Goal: Information Seeking & Learning: Stay updated

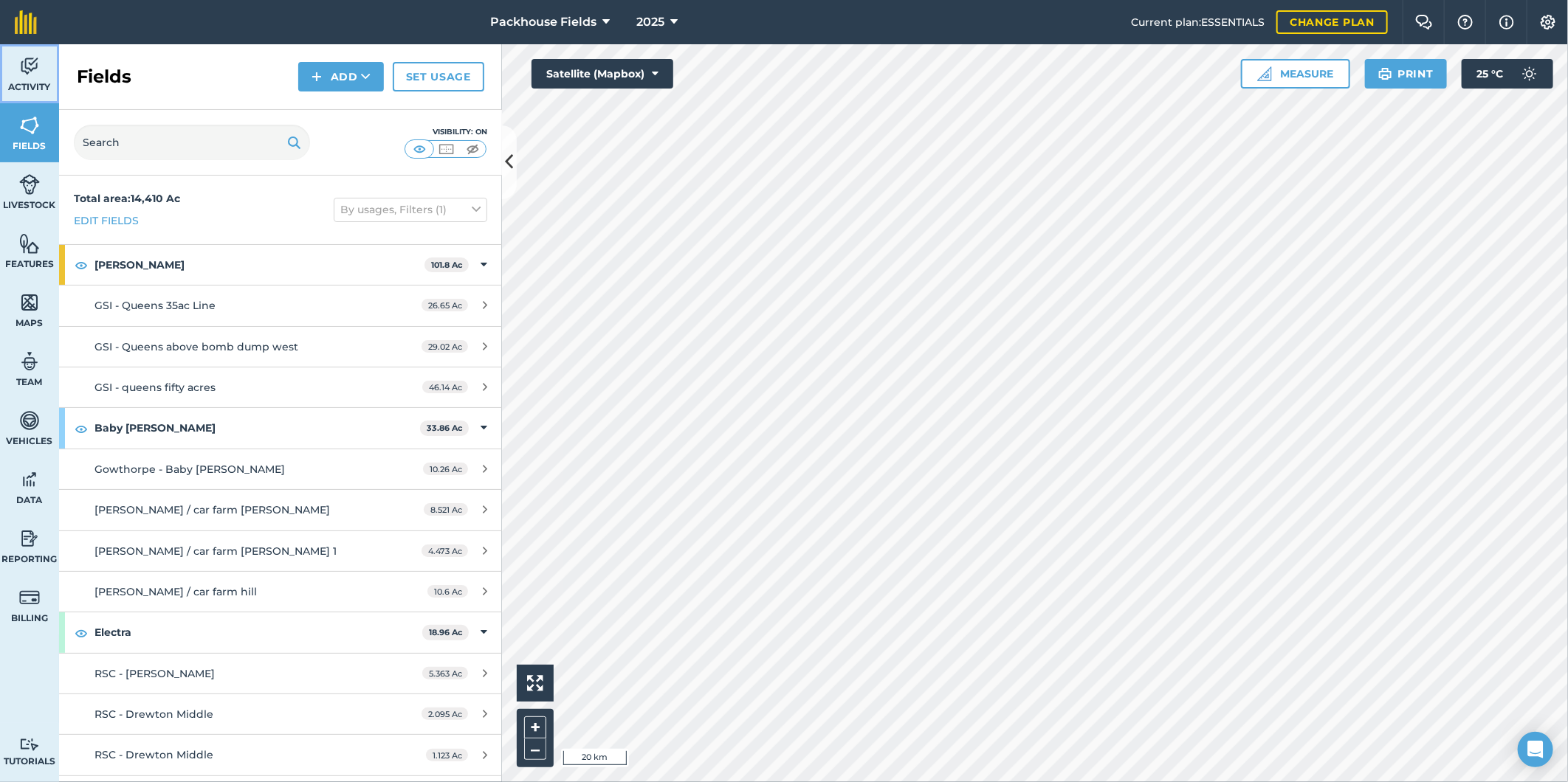
click at [28, 75] on img at bounding box center [29, 66] width 21 height 22
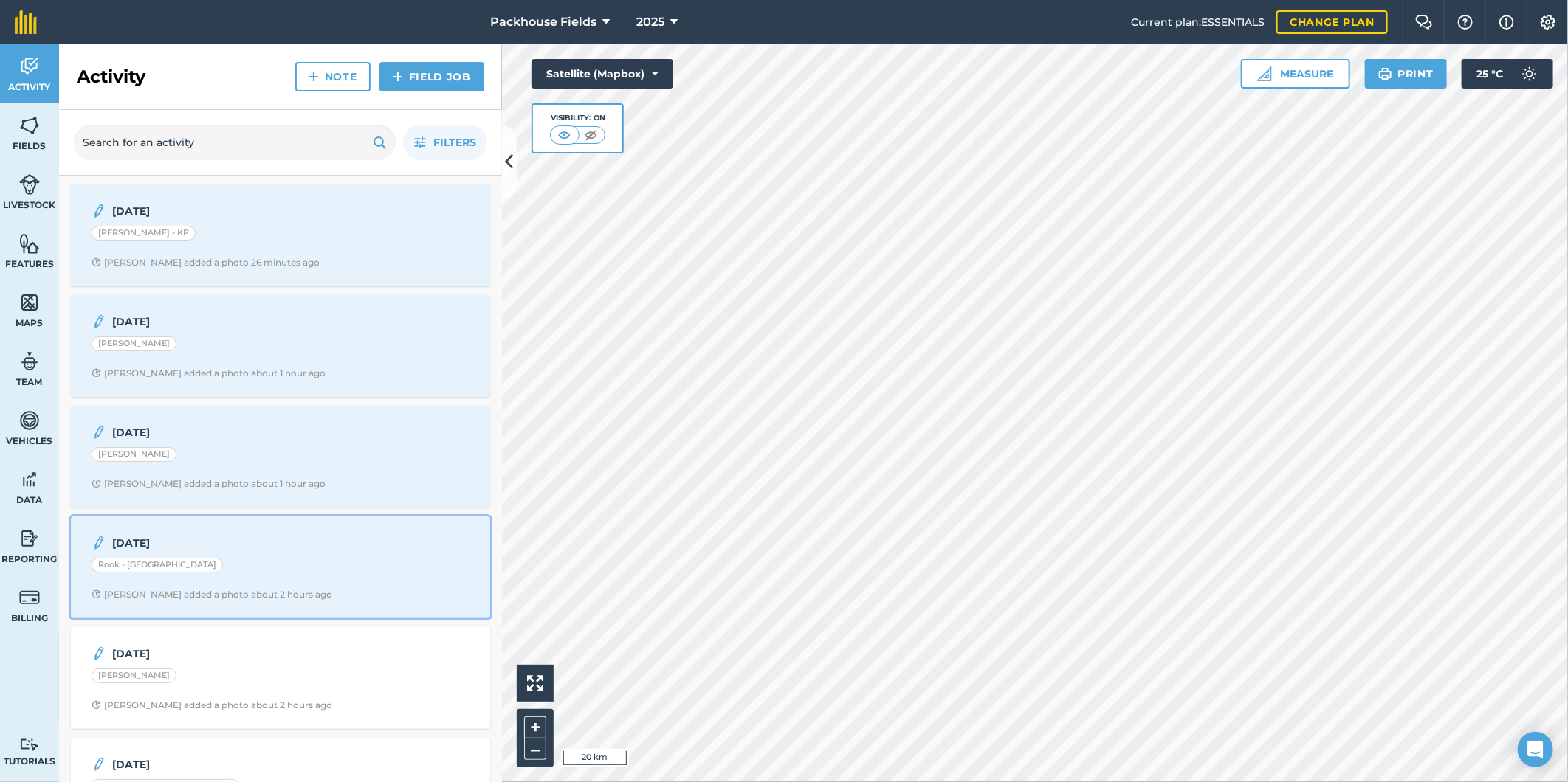
click at [291, 561] on div "Rook - [GEOGRAPHIC_DATA]" at bounding box center [280, 567] width 378 height 19
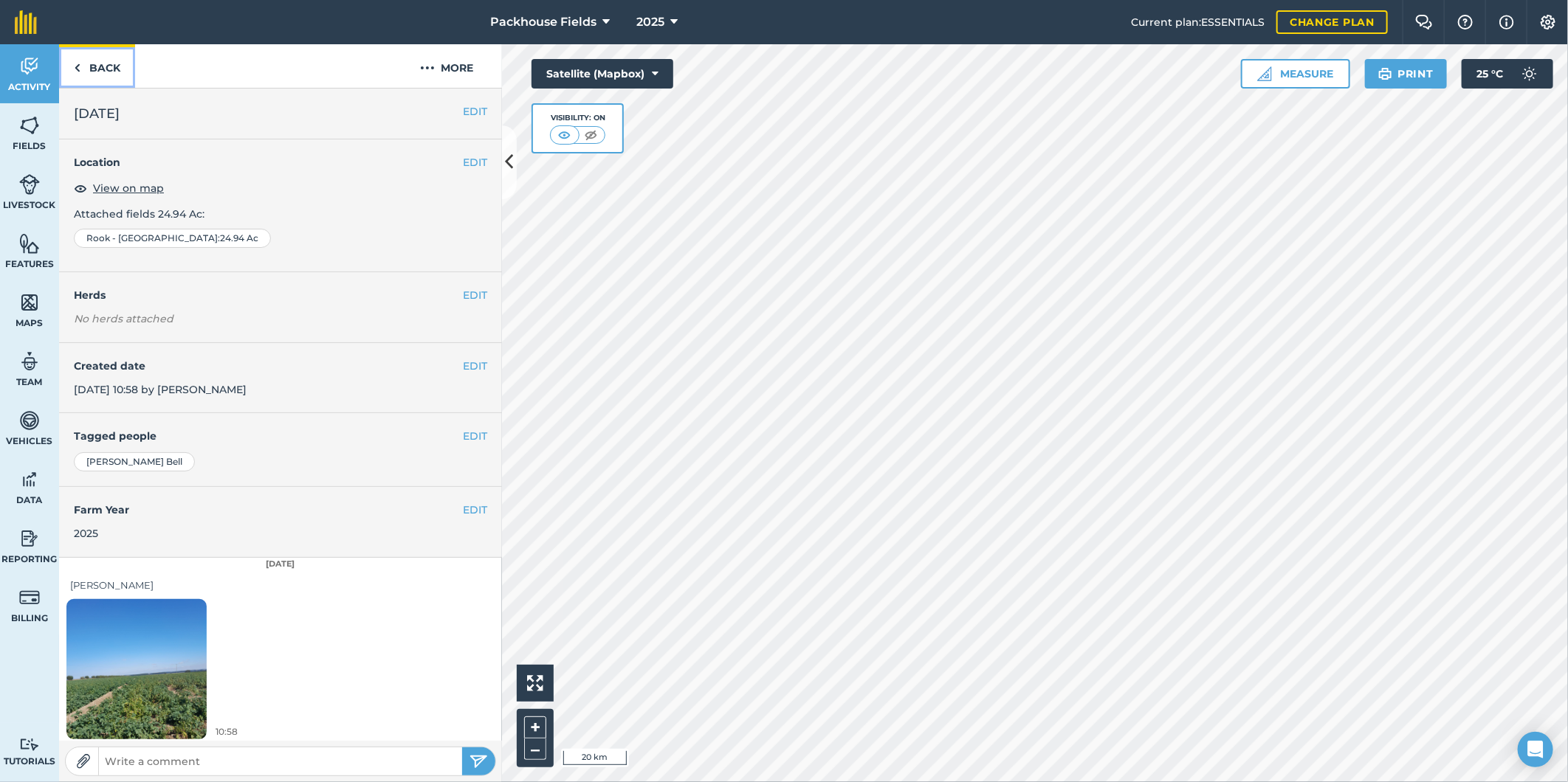
click at [117, 73] on link "Back" at bounding box center [97, 66] width 76 height 44
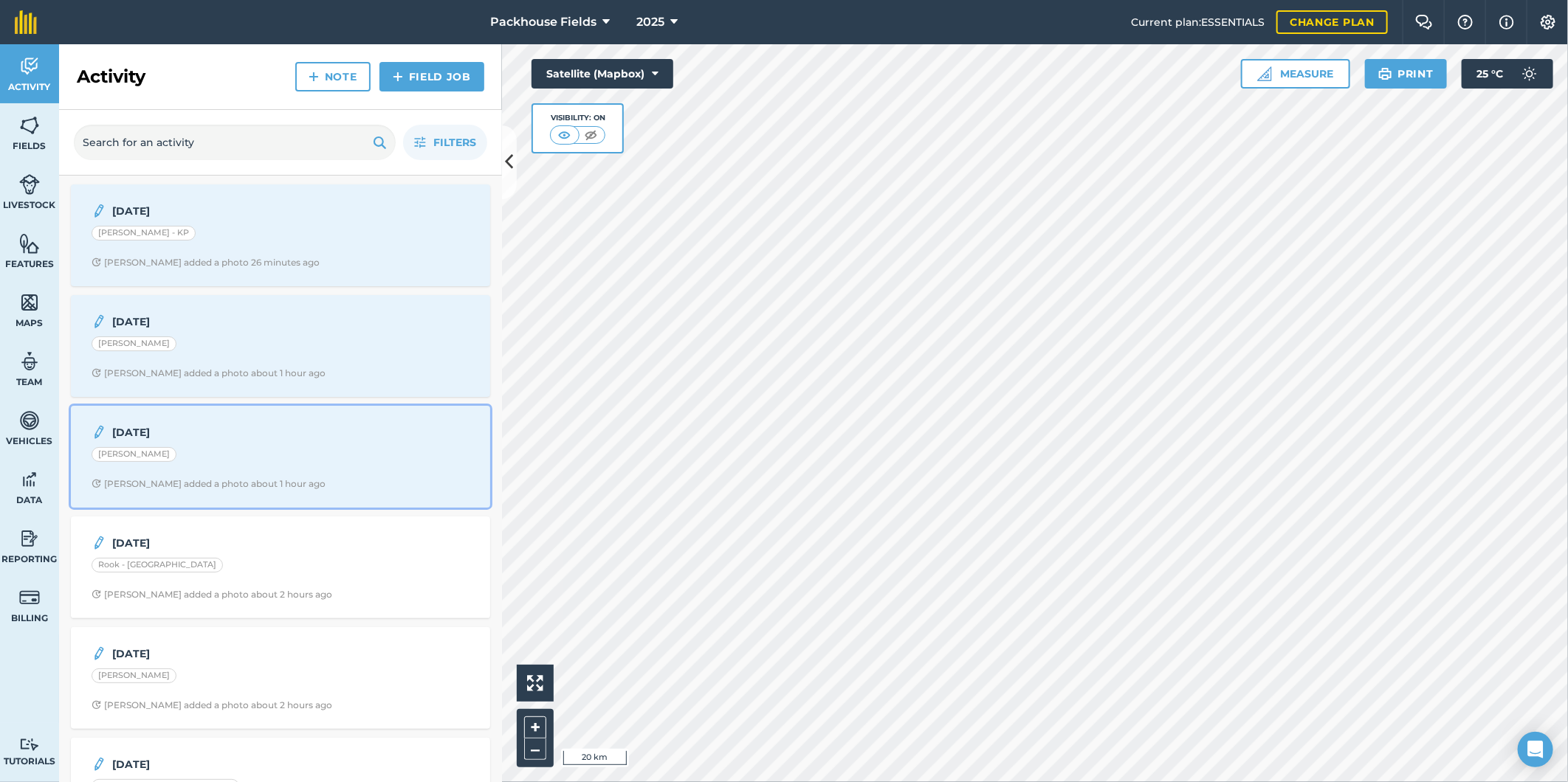
click at [286, 482] on span "Alice B added a photo about 1 hour ago" at bounding box center [280, 483] width 378 height 11
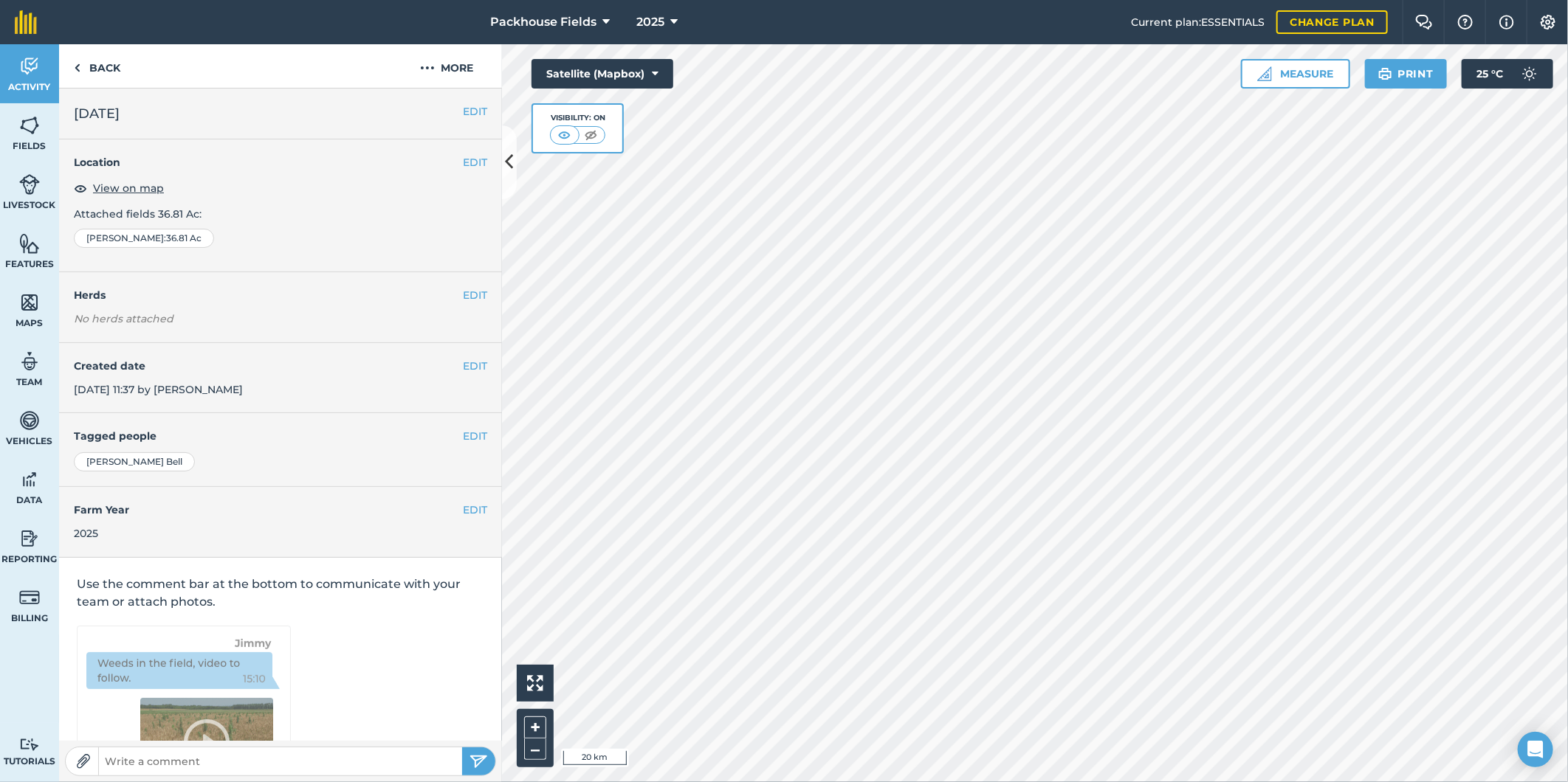
scroll to position [5, 0]
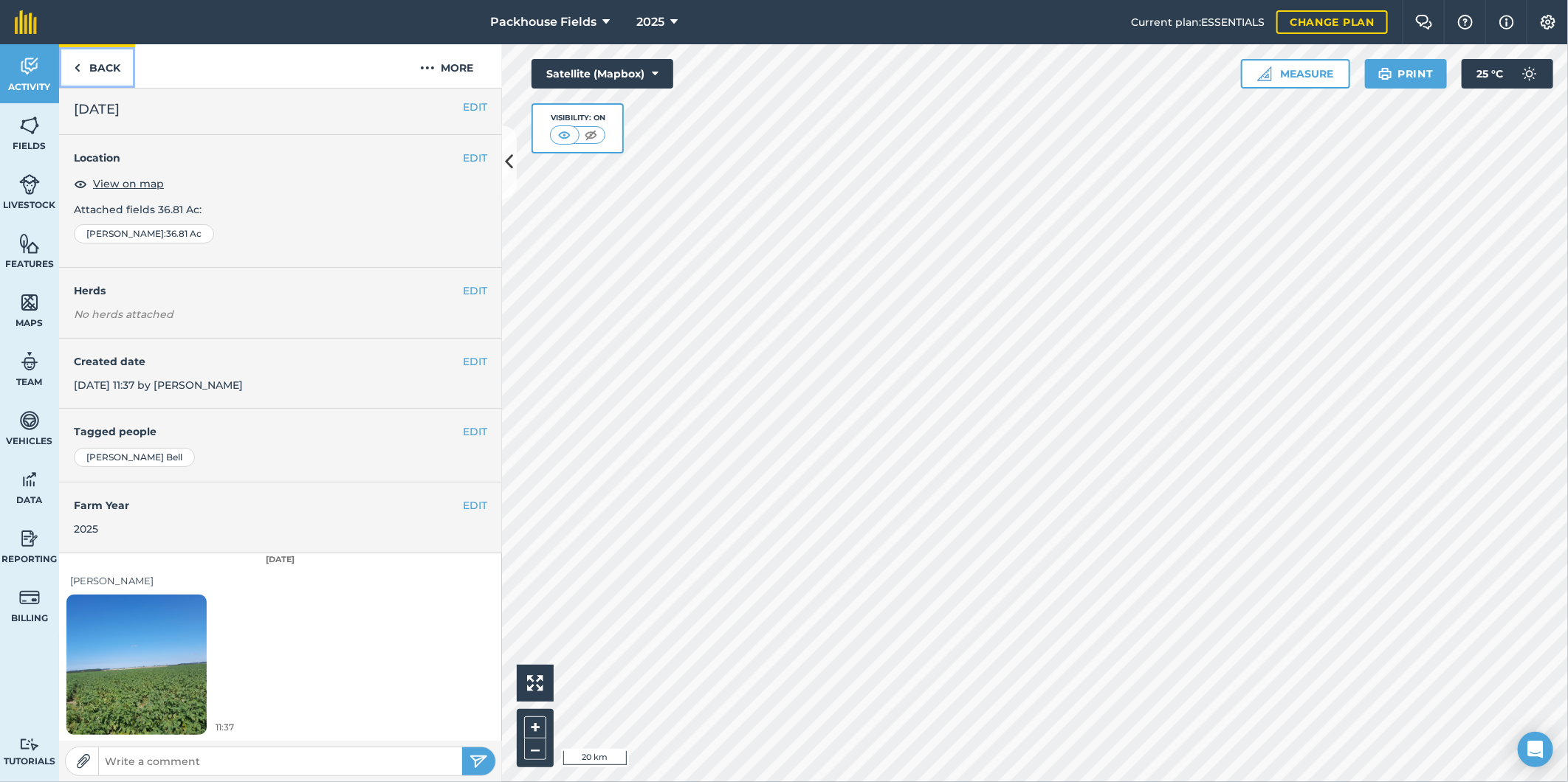
click at [109, 65] on link "Back" at bounding box center [97, 66] width 76 height 44
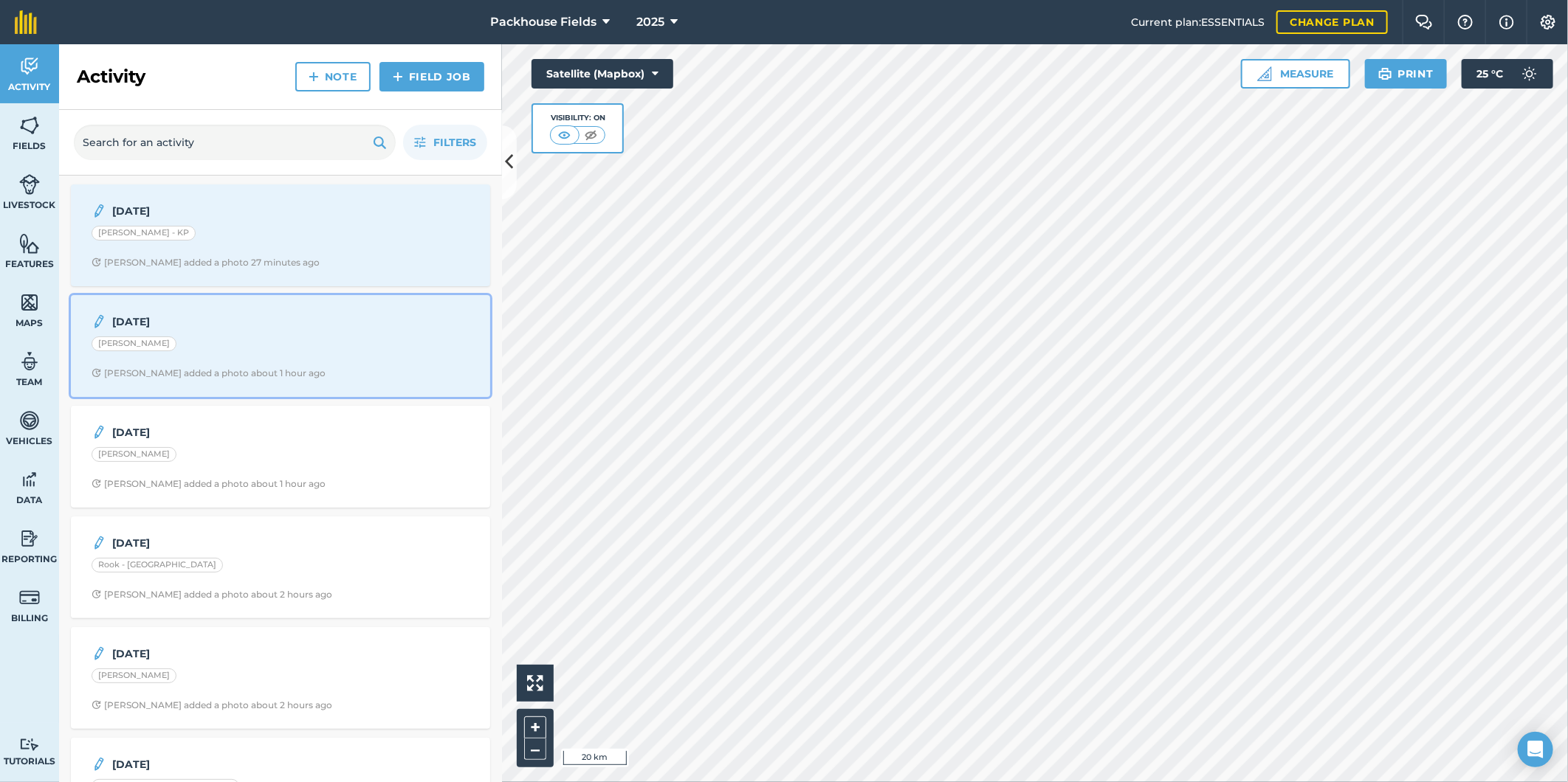
click at [307, 375] on span "Alice B added a photo about 1 hour ago" at bounding box center [280, 373] width 378 height 11
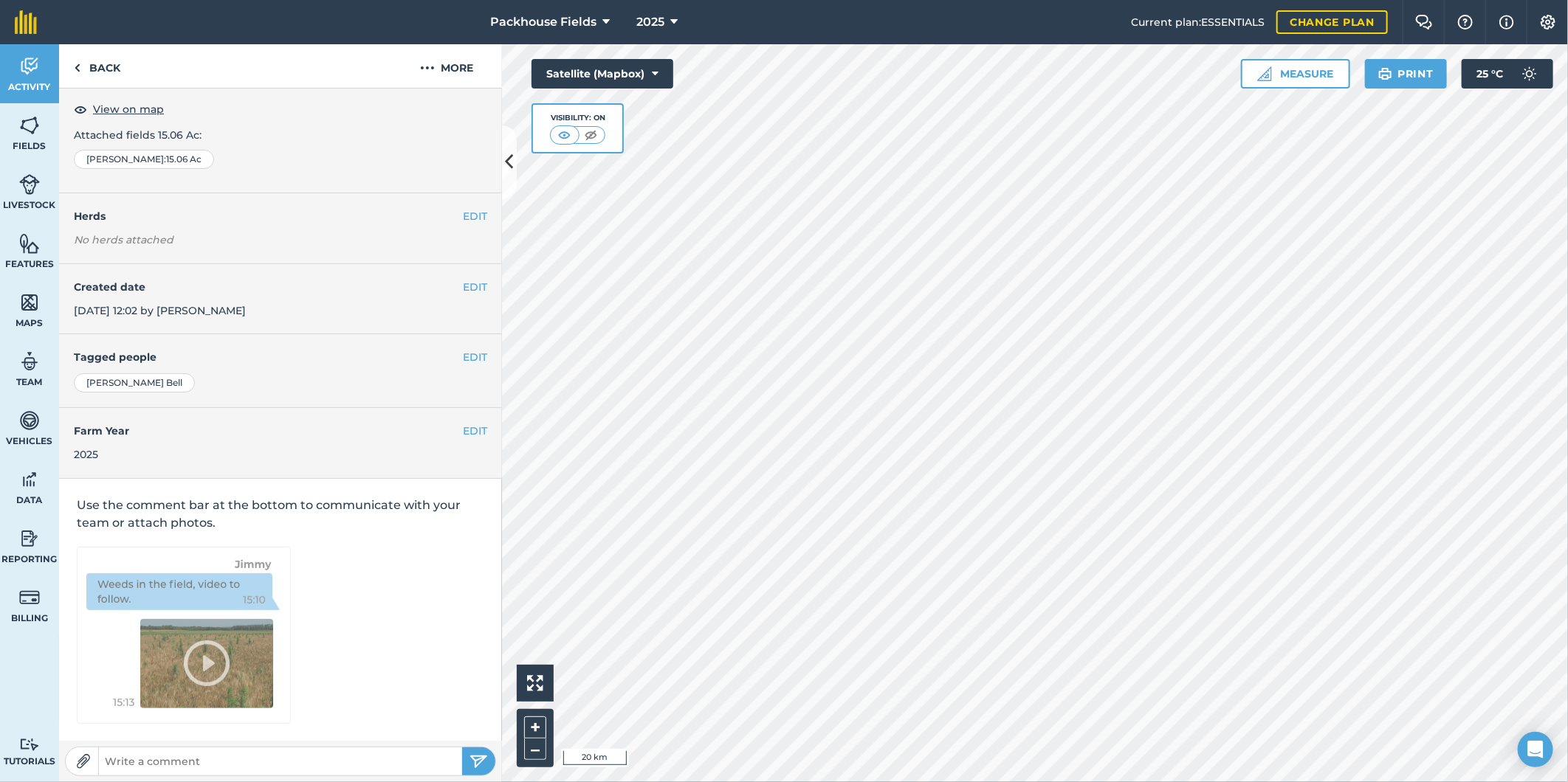
scroll to position [5, 0]
